Goal: Task Accomplishment & Management: Manage account settings

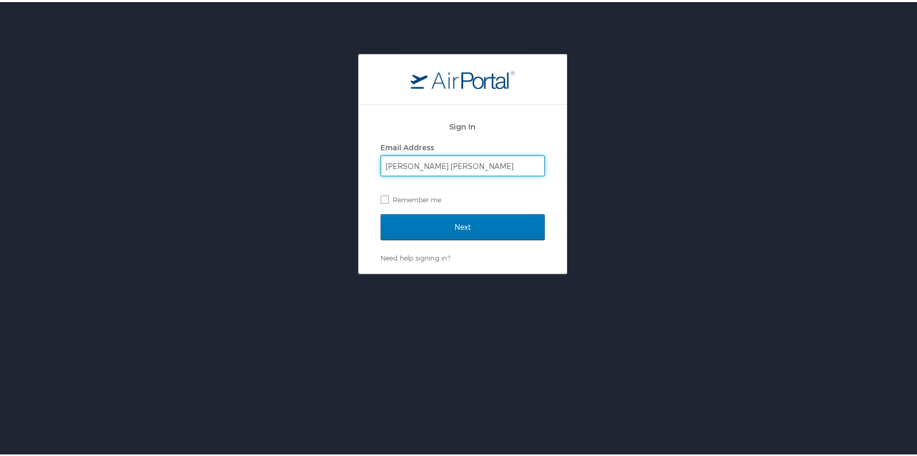
type input "[PERSON_NAME][EMAIL_ADDRESS][PERSON_NAME][DOMAIN_NAME]"
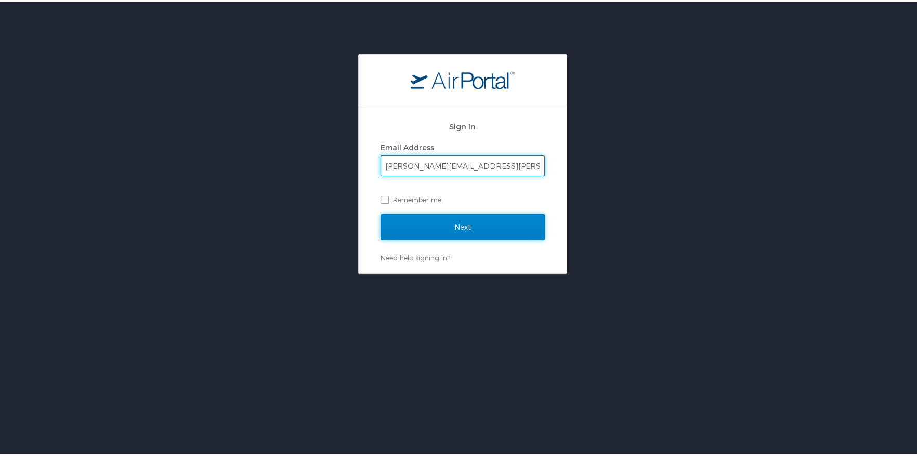
click at [434, 223] on input "Next" at bounding box center [463, 225] width 164 height 26
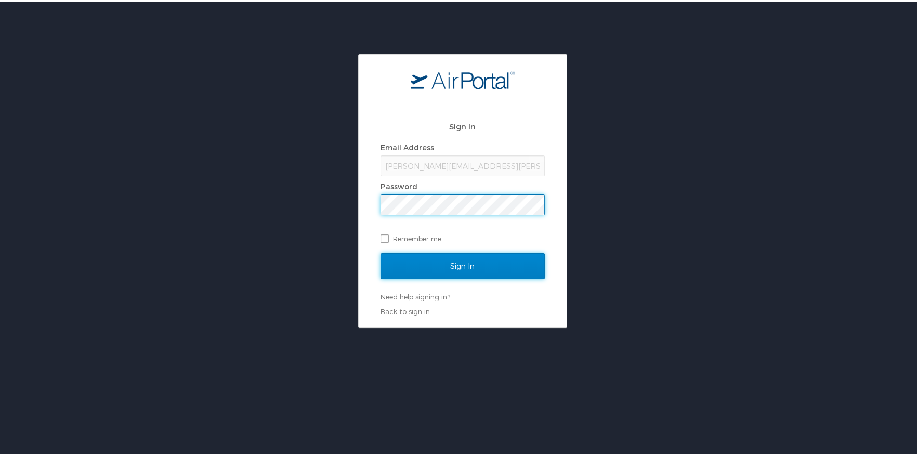
click at [433, 261] on input "Sign In" at bounding box center [463, 264] width 164 height 26
